Goal: Information Seeking & Learning: Learn about a topic

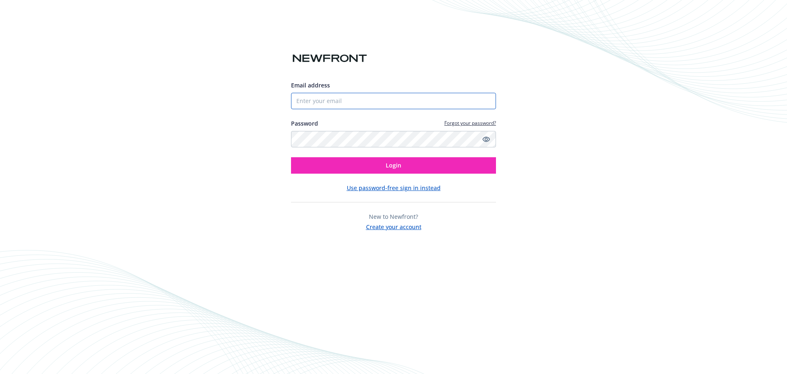
click at [306, 103] on input "Email address" at bounding box center [393, 101] width 205 height 16
type input "[EMAIL_ADDRESS][DOMAIN_NAME]"
click at [291, 157] on button "Login" at bounding box center [393, 165] width 205 height 16
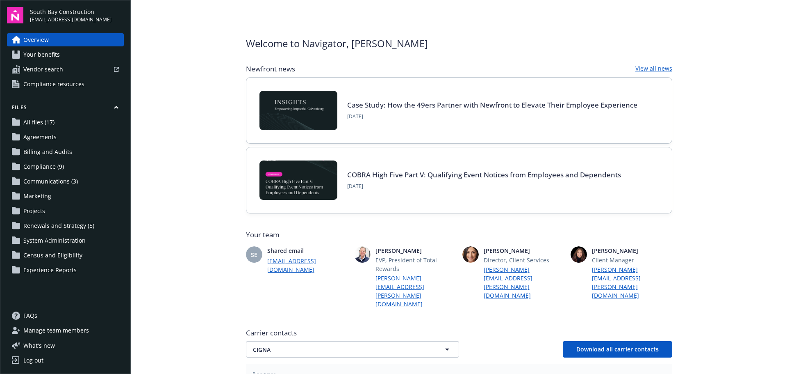
click at [49, 55] on span "Your benefits" at bounding box center [41, 54] width 37 height 13
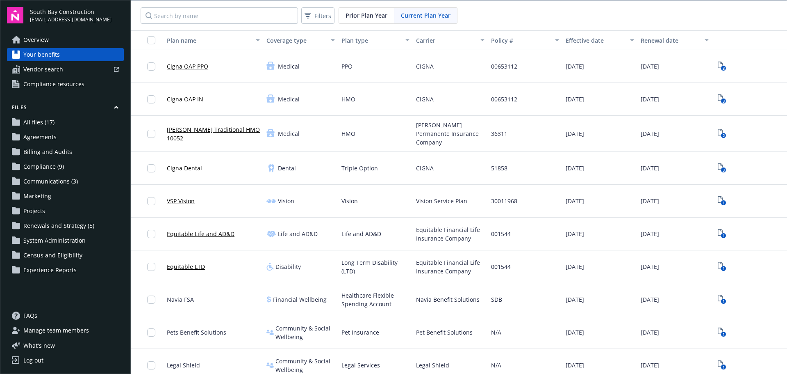
click at [39, 7] on span "South Bay Construction" at bounding box center [71, 11] width 82 height 9
click at [37, 241] on span "System Administration" at bounding box center [54, 240] width 62 height 13
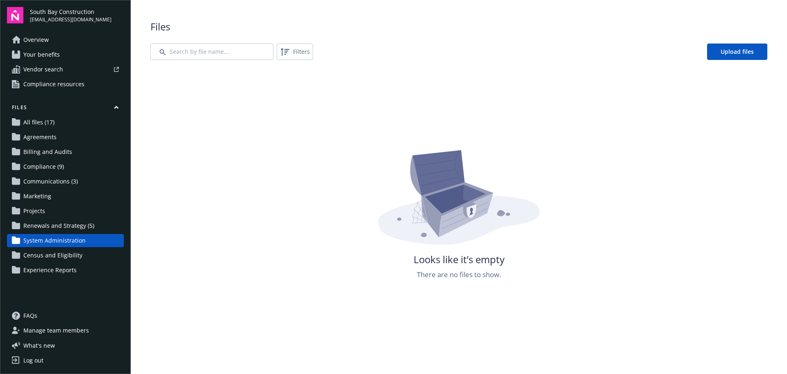
click at [54, 330] on span "Manage team members" at bounding box center [56, 330] width 66 height 13
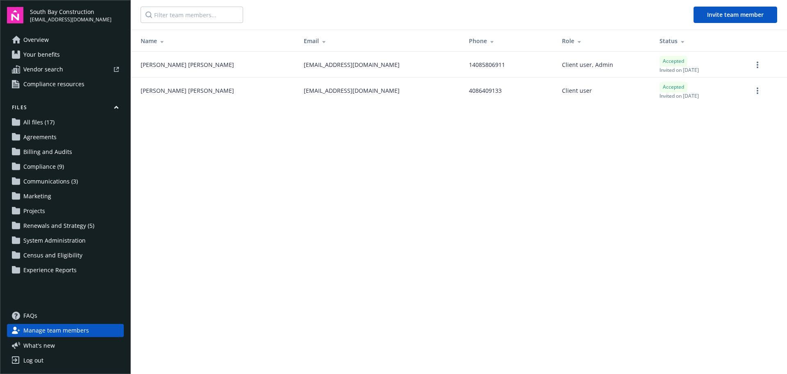
click at [41, 84] on span "Compliance resources" at bounding box center [53, 84] width 61 height 13
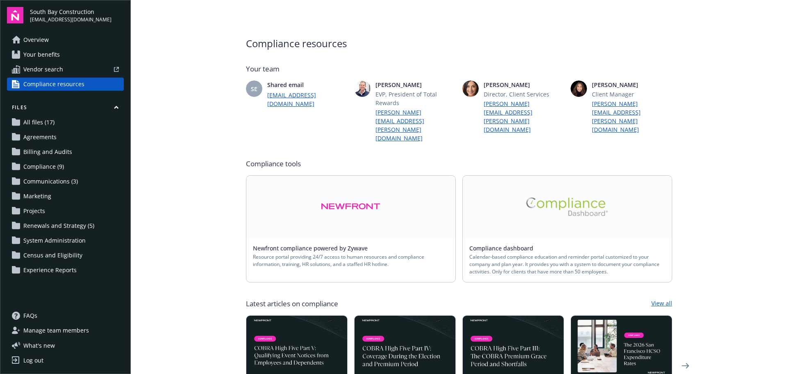
click at [39, 239] on span "System Administration" at bounding box center [54, 240] width 62 height 13
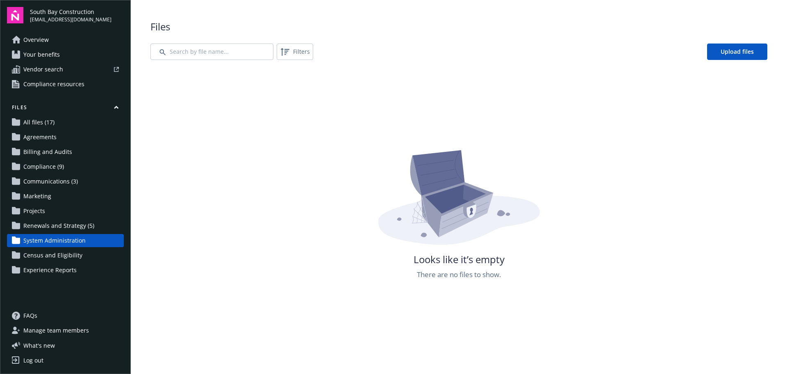
click at [34, 222] on span "Renewals and Strategy (5)" at bounding box center [58, 225] width 71 height 13
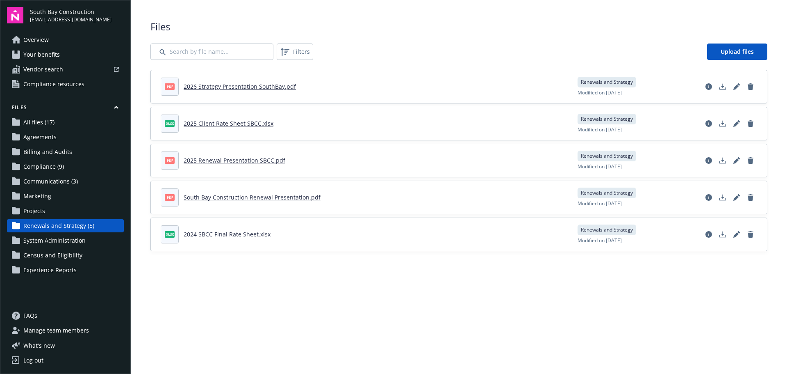
click at [46, 254] on span "Census and Eligibility" at bounding box center [52, 255] width 59 height 13
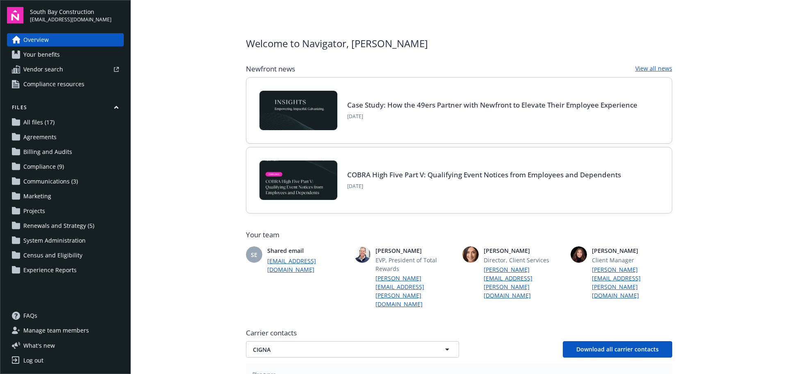
click at [37, 52] on span "Your benefits" at bounding box center [41, 54] width 37 height 13
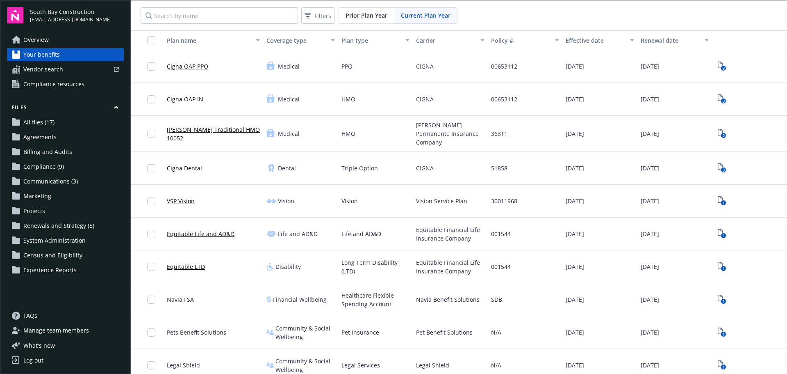
click at [199, 135] on link "[PERSON_NAME] Traditional HMO 10052" at bounding box center [213, 133] width 93 height 17
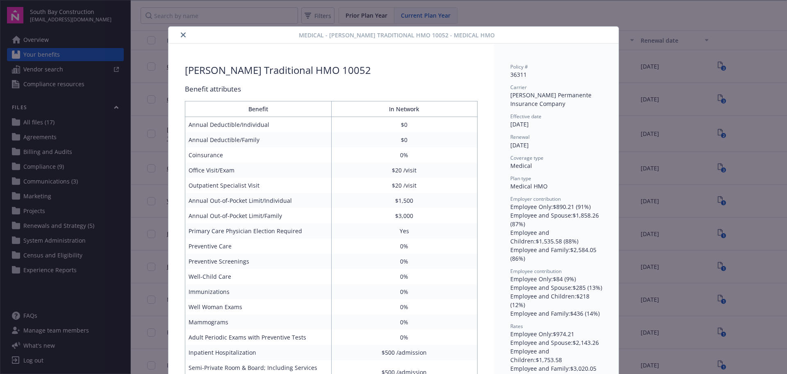
click at [182, 34] on icon "close" at bounding box center [183, 34] width 5 height 5
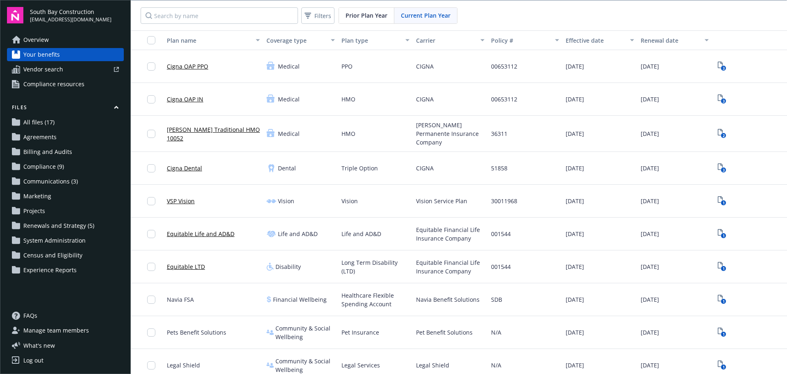
click at [367, 15] on span "Prior Plan Year" at bounding box center [367, 15] width 42 height 9
click at [420, 13] on span "Current Plan Year" at bounding box center [426, 15] width 50 height 9
